Goal: Task Accomplishment & Management: Use online tool/utility

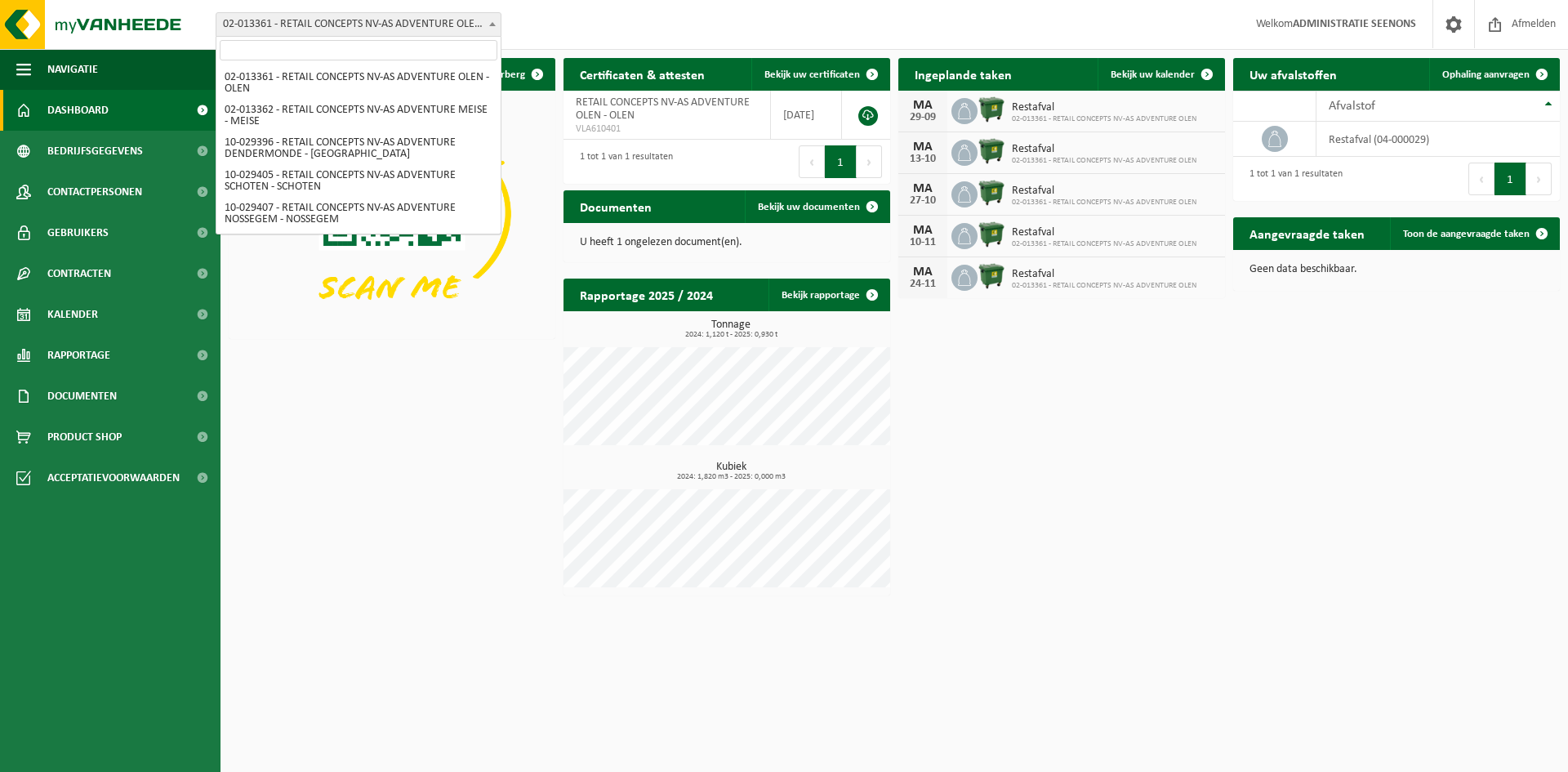
click at [433, 22] on span "02-013361 - RETAIL CONCEPTS NV-AS ADVENTURE OLEN - OLEN" at bounding box center [359, 24] width 285 height 23
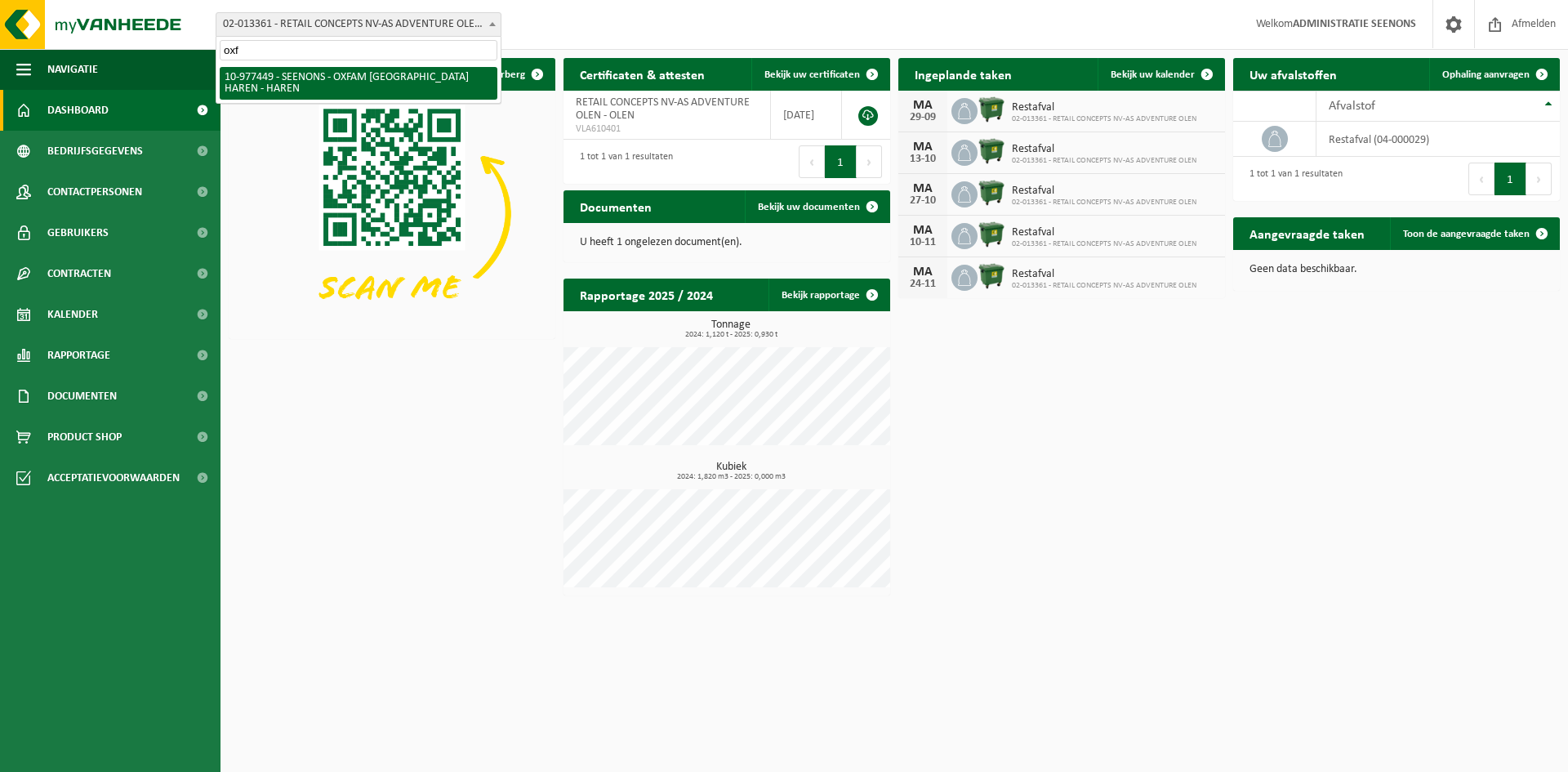
type input "oxf"
select select "159475"
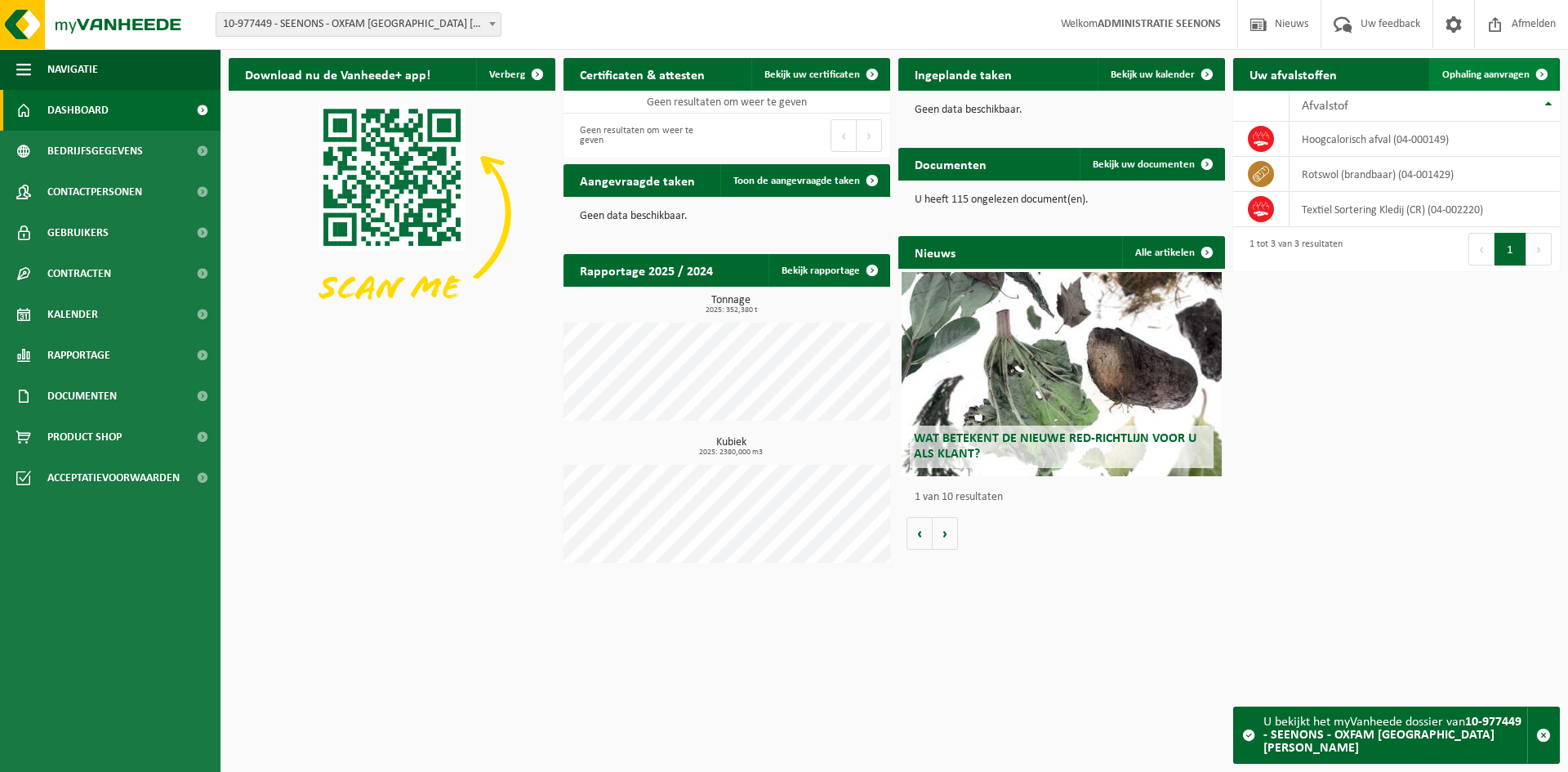
click at [1516, 76] on span "Ophaling aanvragen" at bounding box center [1486, 75] width 87 height 10
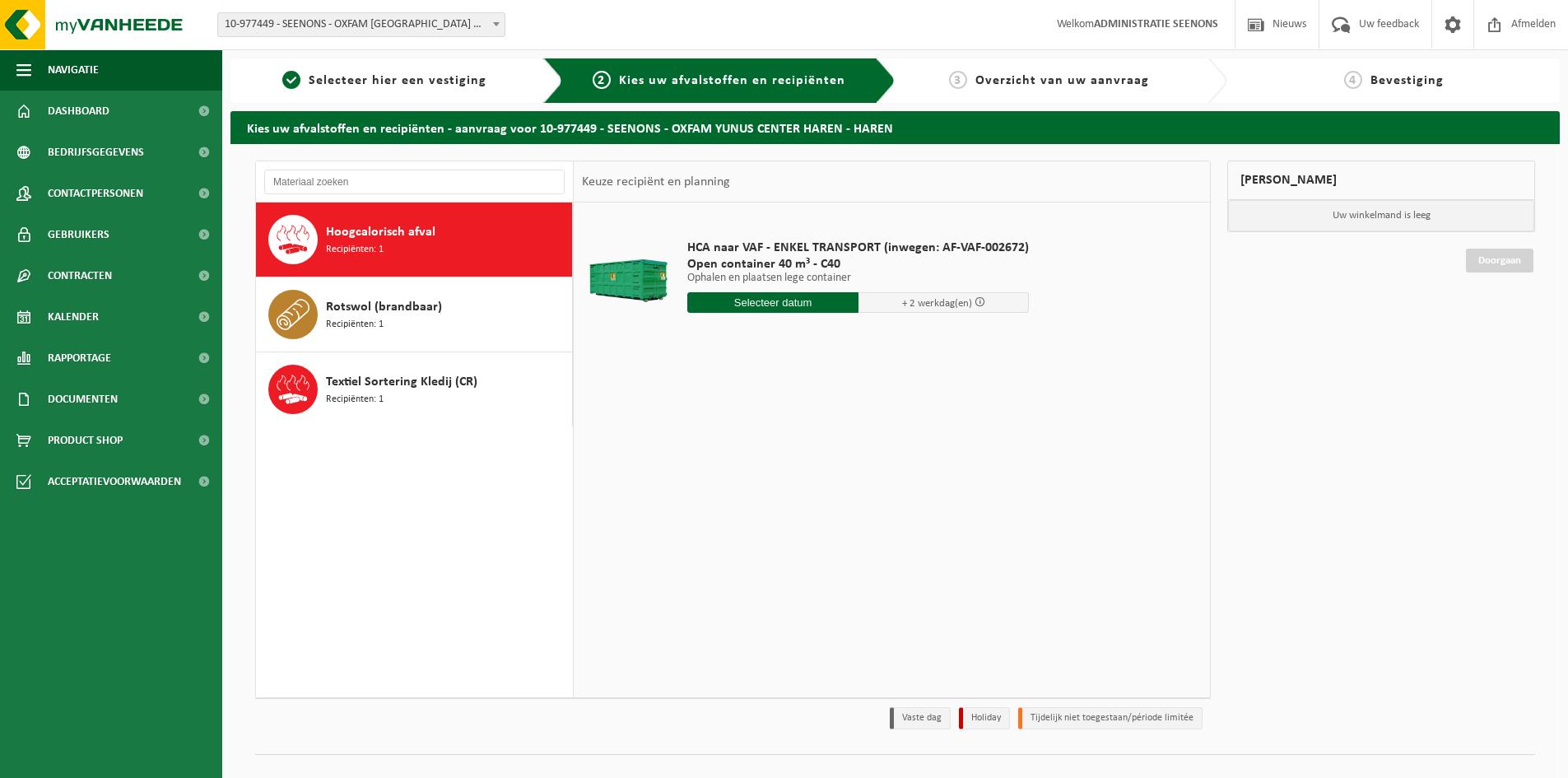
click at [811, 301] on input "text" at bounding box center [773, 302] width 172 height 20
click at [706, 481] on div "22" at bounding box center [702, 475] width 29 height 26
type input "Van 2025-09-22"
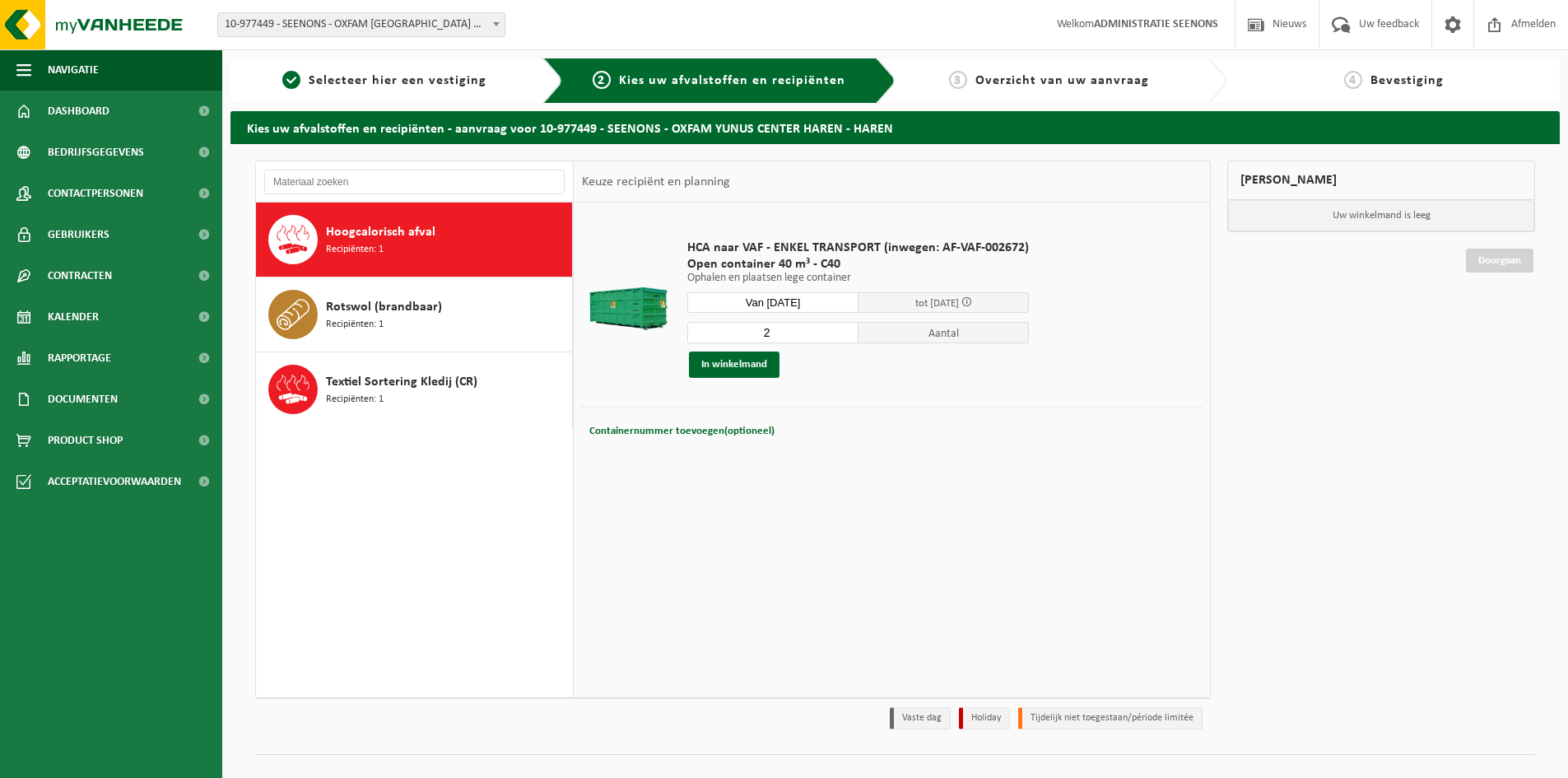
type input "2"
click at [843, 327] on input "2" at bounding box center [773, 333] width 172 height 21
click at [761, 369] on button "In winkelmand" at bounding box center [734, 365] width 91 height 26
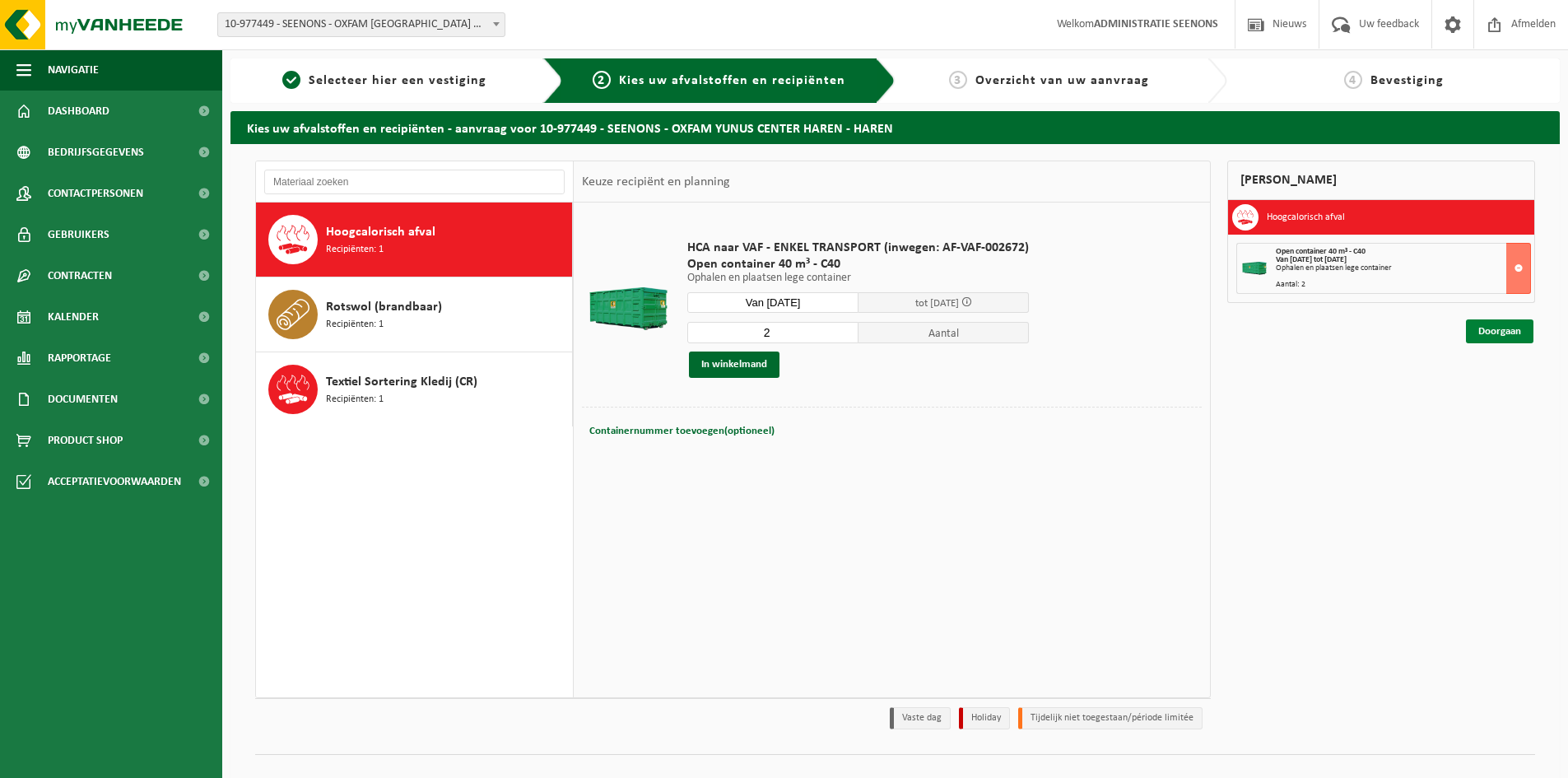
click at [1508, 326] on link "Doorgaan" at bounding box center [1499, 331] width 68 height 24
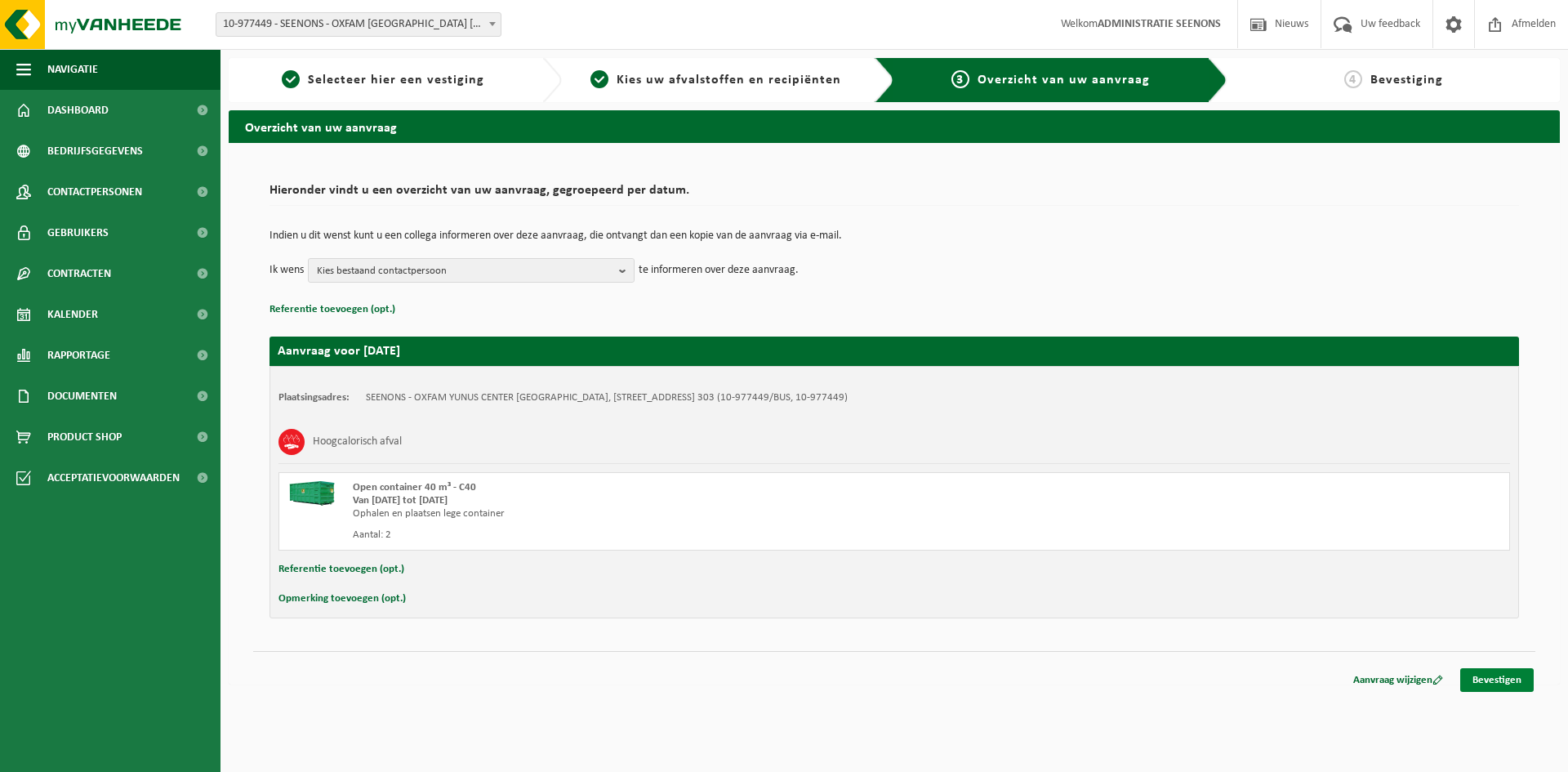
click at [1507, 670] on link "Bevestigen" at bounding box center [1497, 679] width 73 height 24
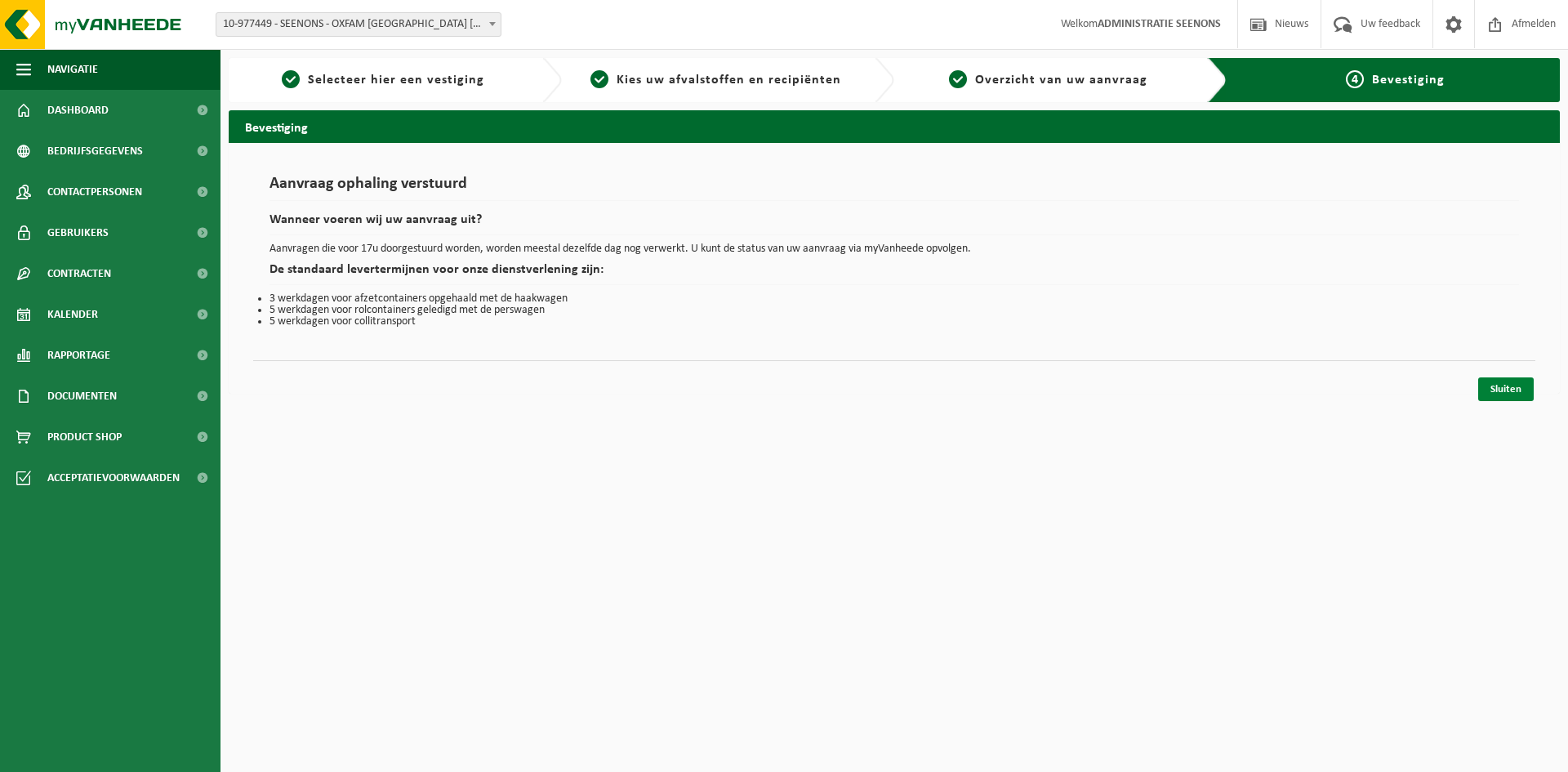
click at [1494, 389] on link "Sluiten" at bounding box center [1506, 389] width 56 height 24
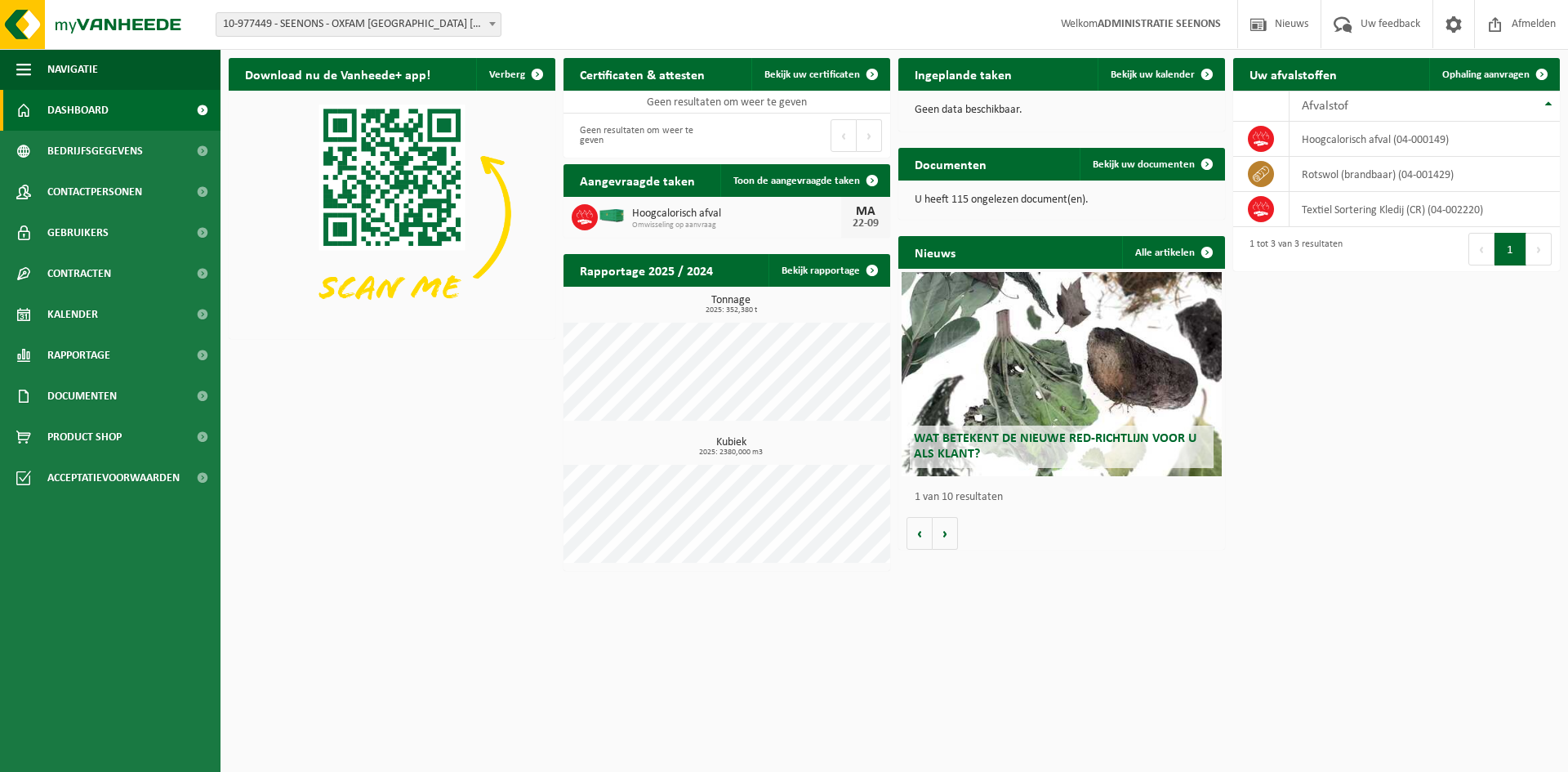
click at [711, 223] on span "Omwisseling op aanvraag" at bounding box center [737, 225] width 210 height 10
click at [798, 174] on link "Toon de aangevraagde taken" at bounding box center [804, 180] width 168 height 32
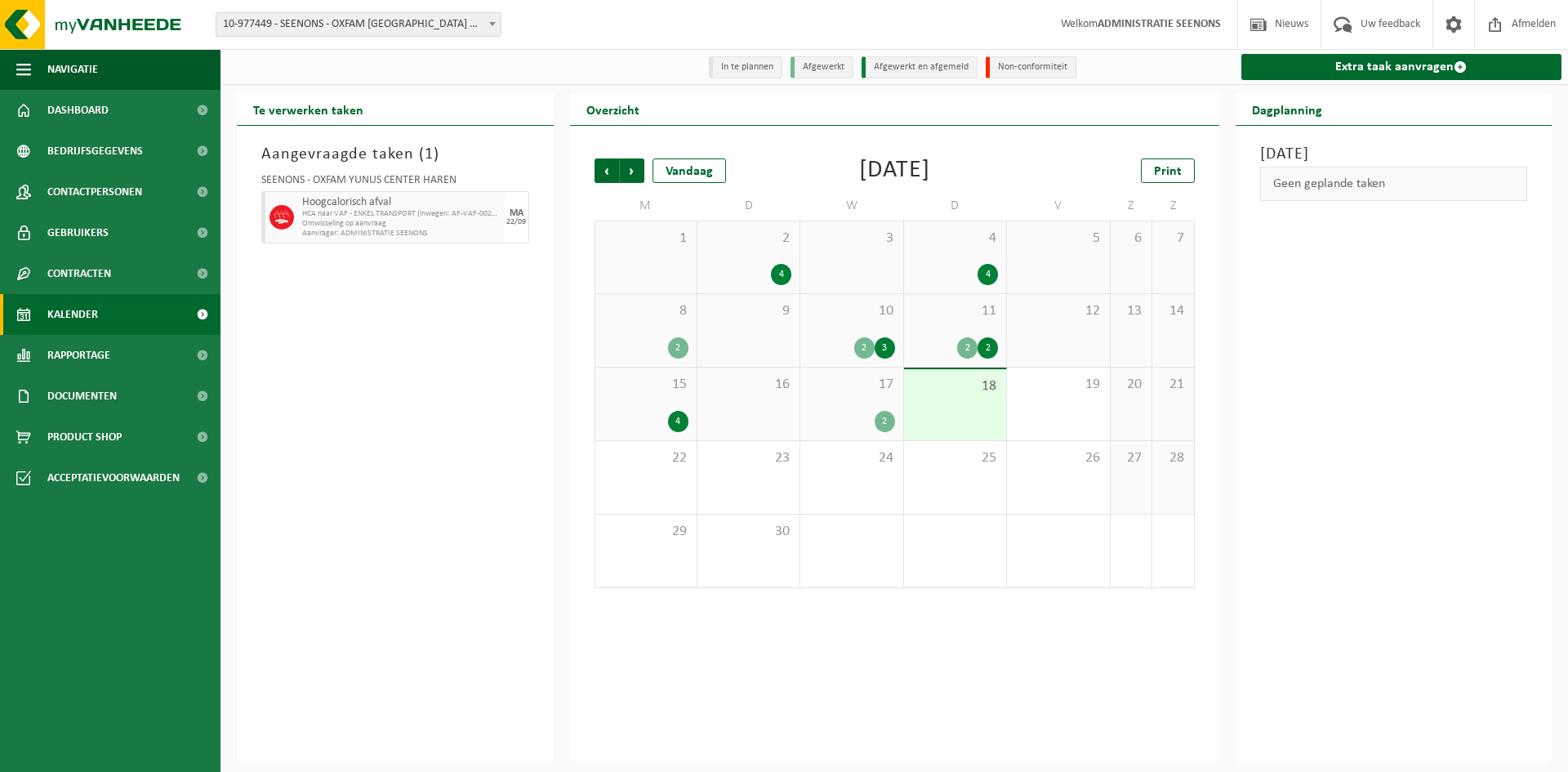
click at [427, 219] on span "HCA naar VAF - ENKEL TRANSPORT (inwegen: AF-VAF-002672)" at bounding box center [401, 214] width 198 height 10
